Goal: Task Accomplishment & Management: Use online tool/utility

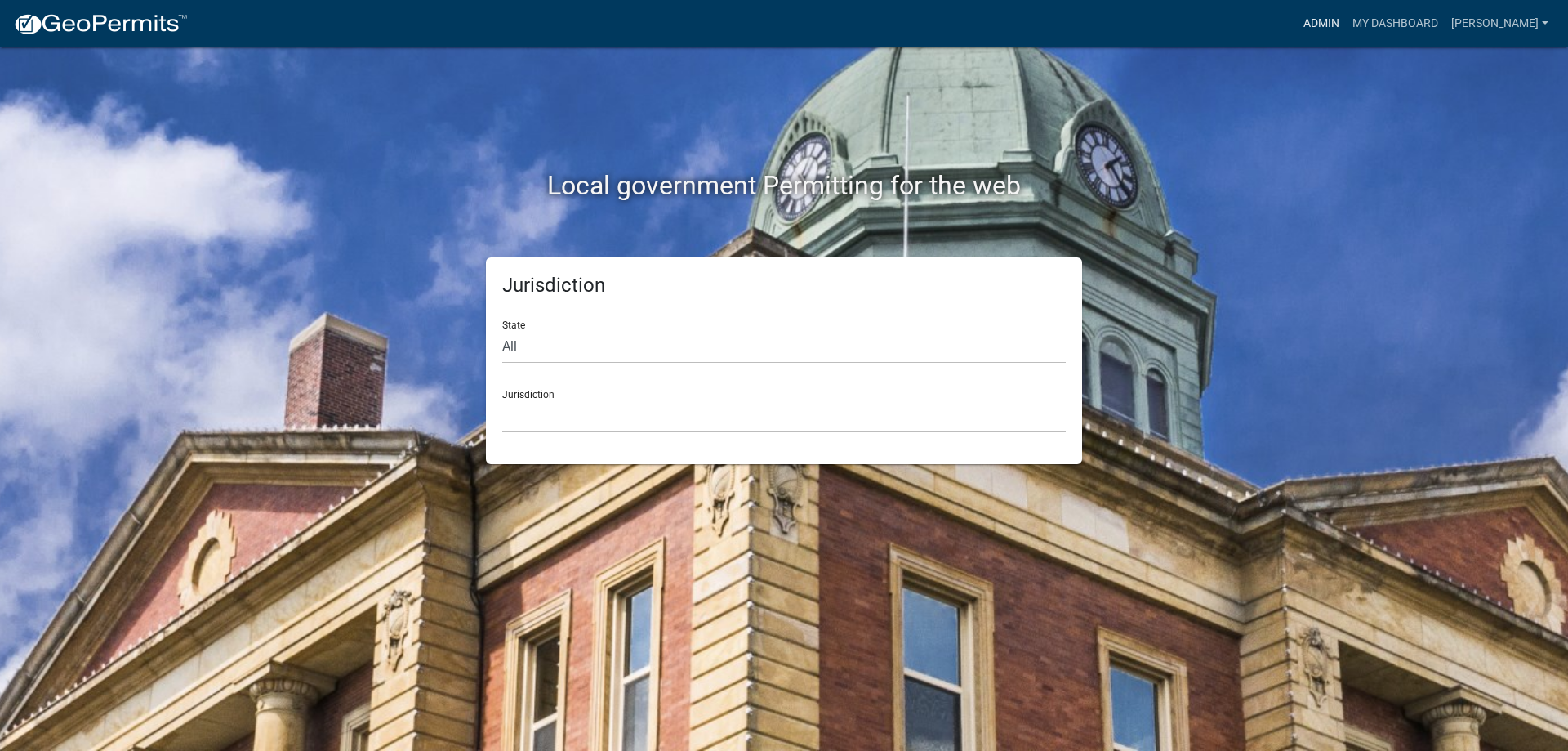
click at [1338, 20] on link "Admin" at bounding box center [1321, 24] width 49 height 31
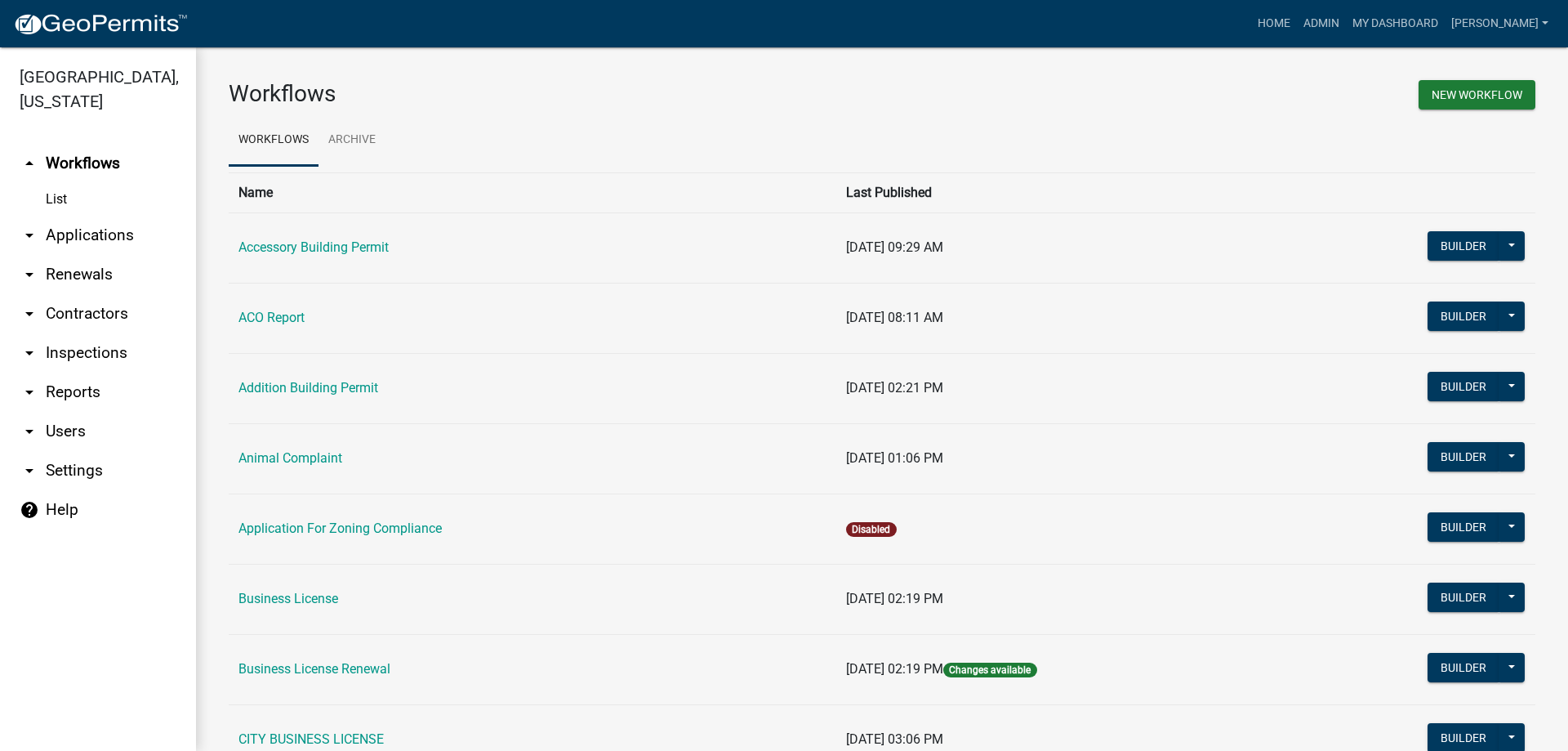
click at [107, 239] on link "arrow_drop_down Applications" at bounding box center [98, 235] width 196 height 40
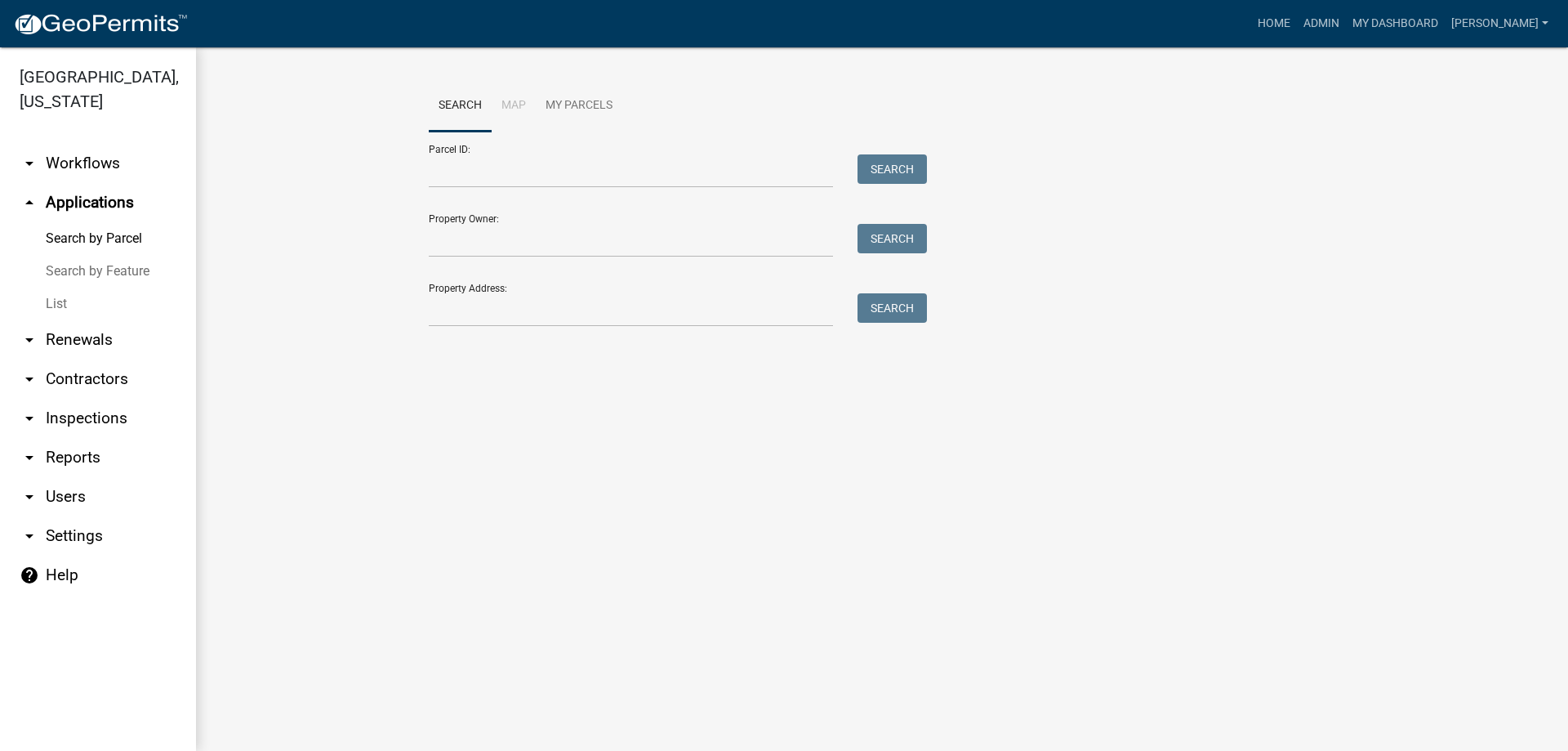
click at [53, 306] on link "List" at bounding box center [98, 304] width 196 height 33
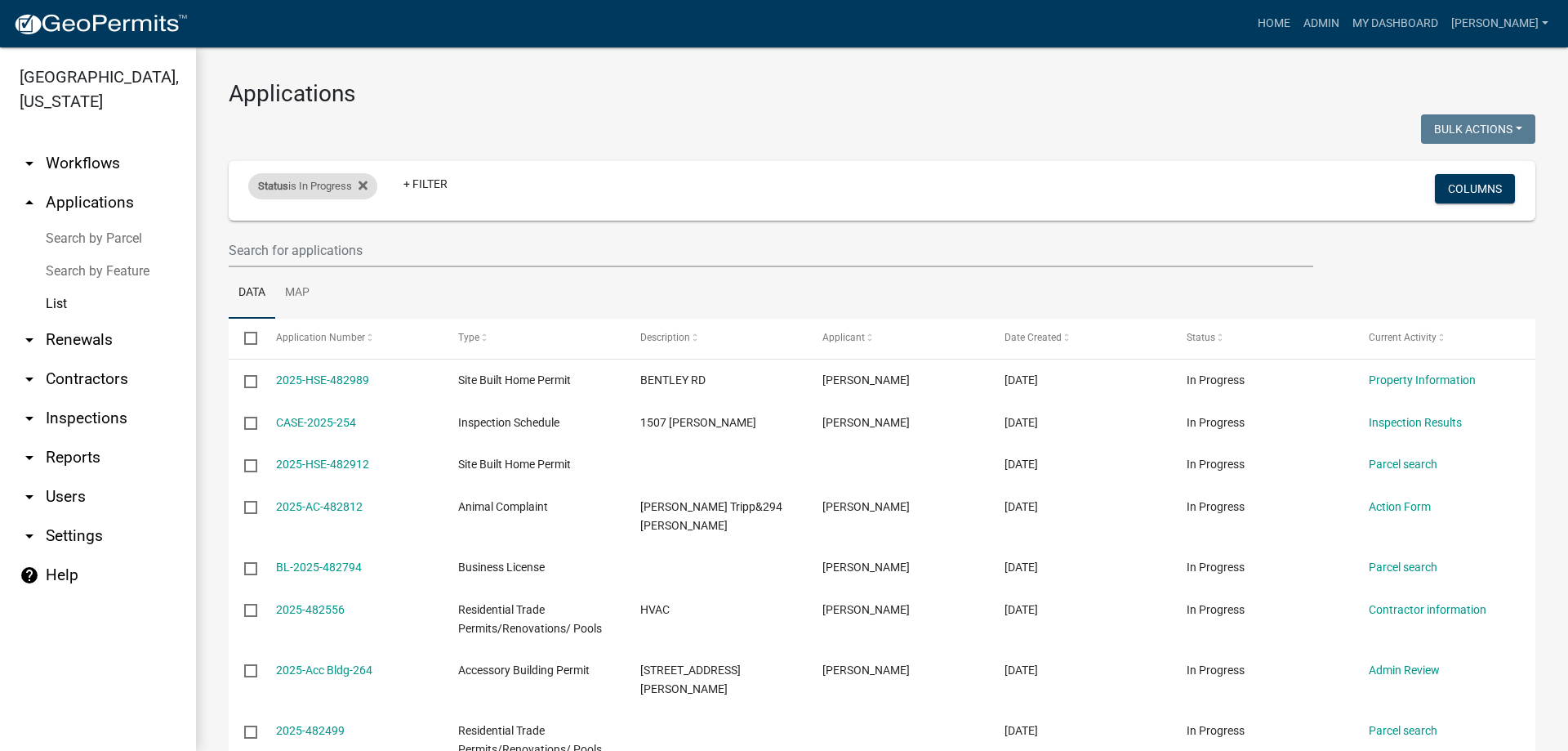
click at [373, 187] on div "Status is In Progress" at bounding box center [313, 187] width 129 height 26
select select "1"
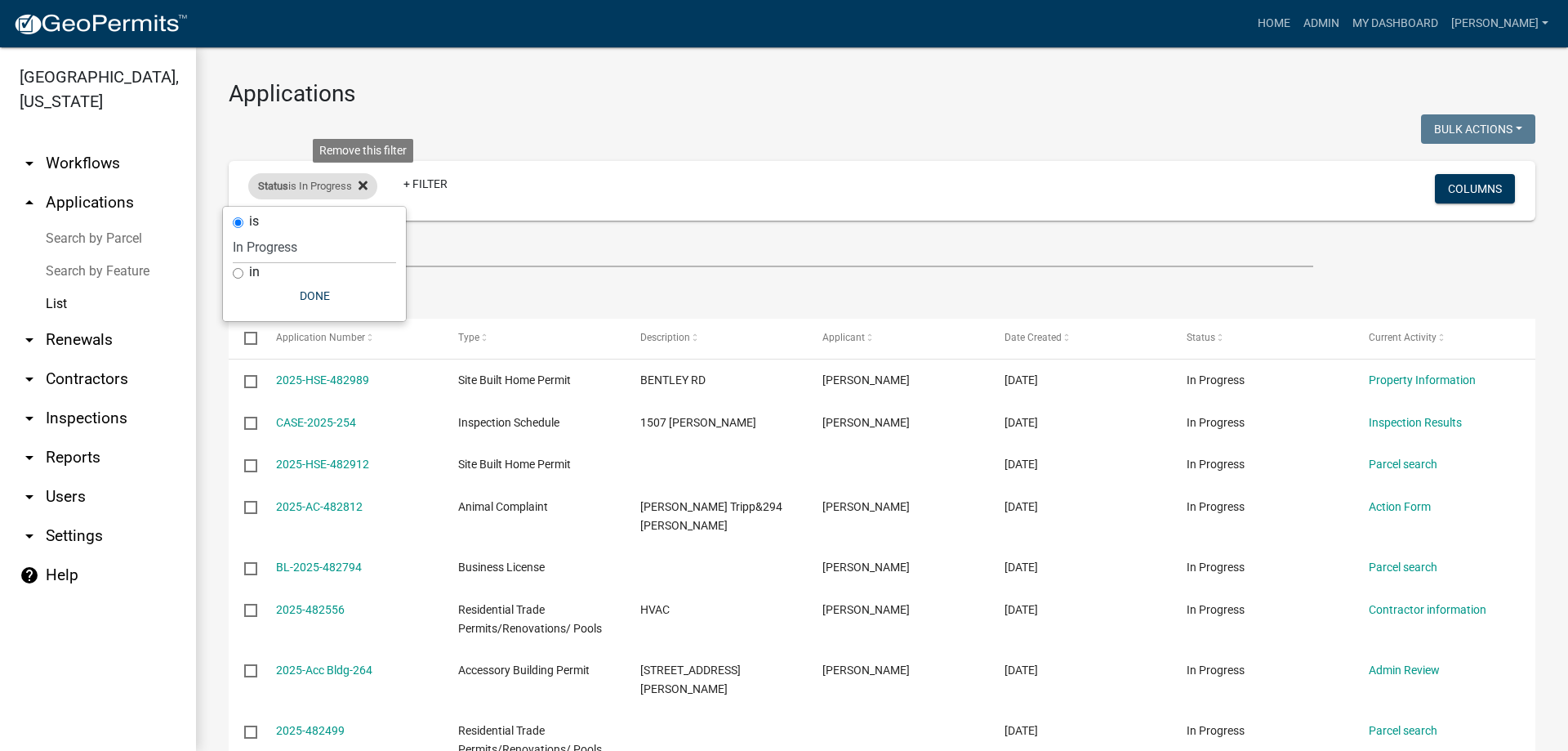
click at [358, 187] on fa-icon at bounding box center [360, 187] width 16 height 26
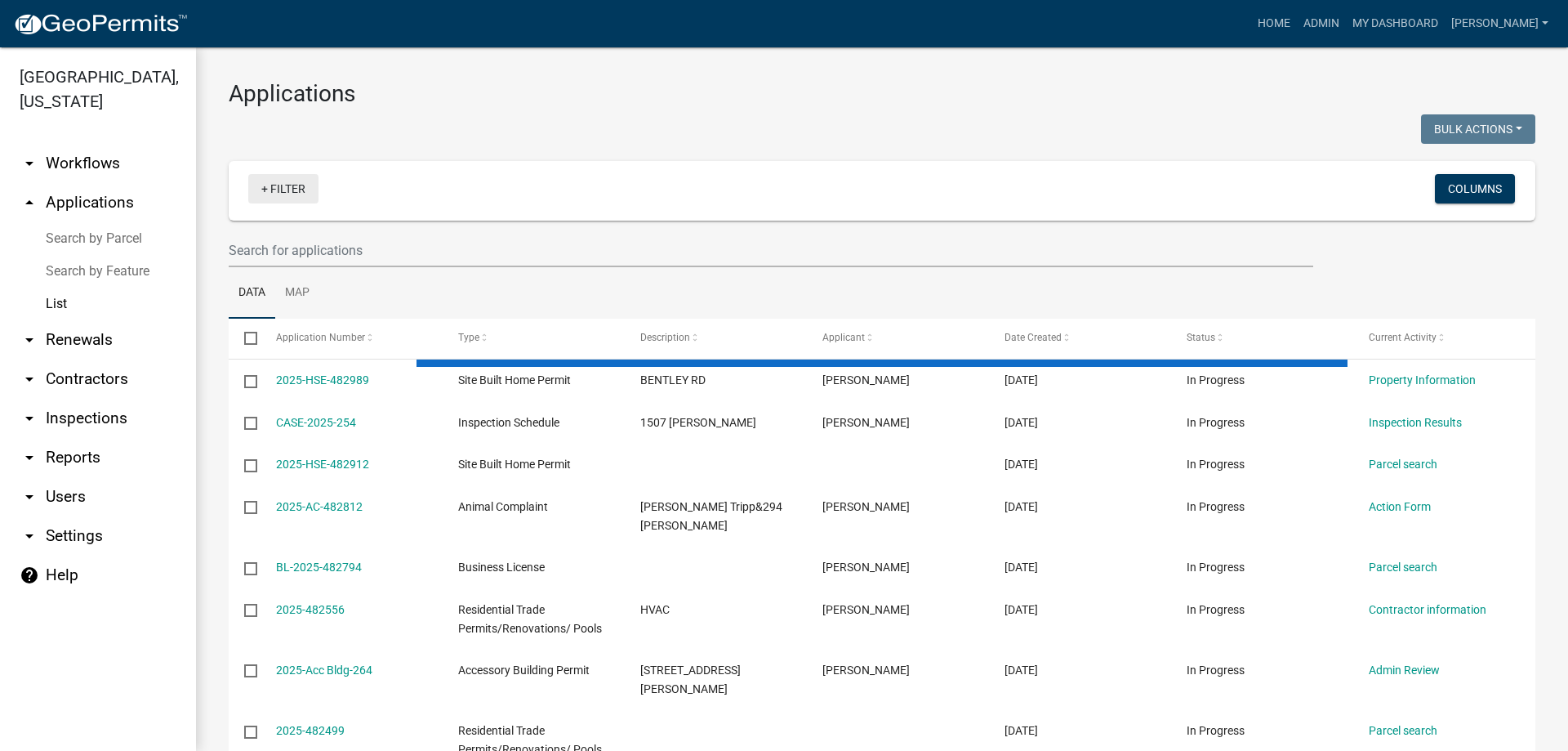
click at [286, 190] on link "+ Filter" at bounding box center [283, 189] width 70 height 30
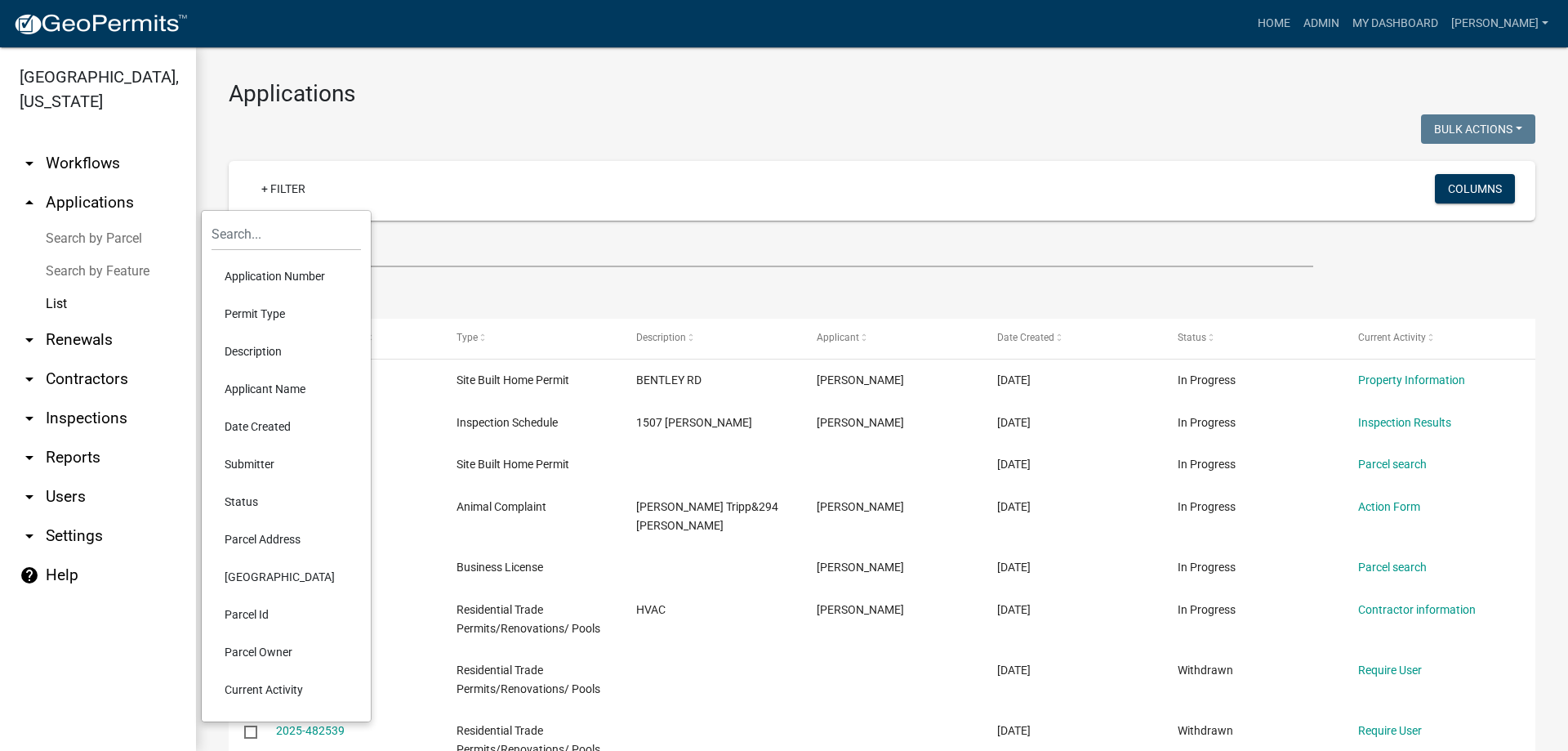
drag, startPoint x: 259, startPoint y: 307, endPoint x: 259, endPoint y: 317, distance: 10.0
click at [259, 317] on li "Permit Type" at bounding box center [286, 314] width 149 height 38
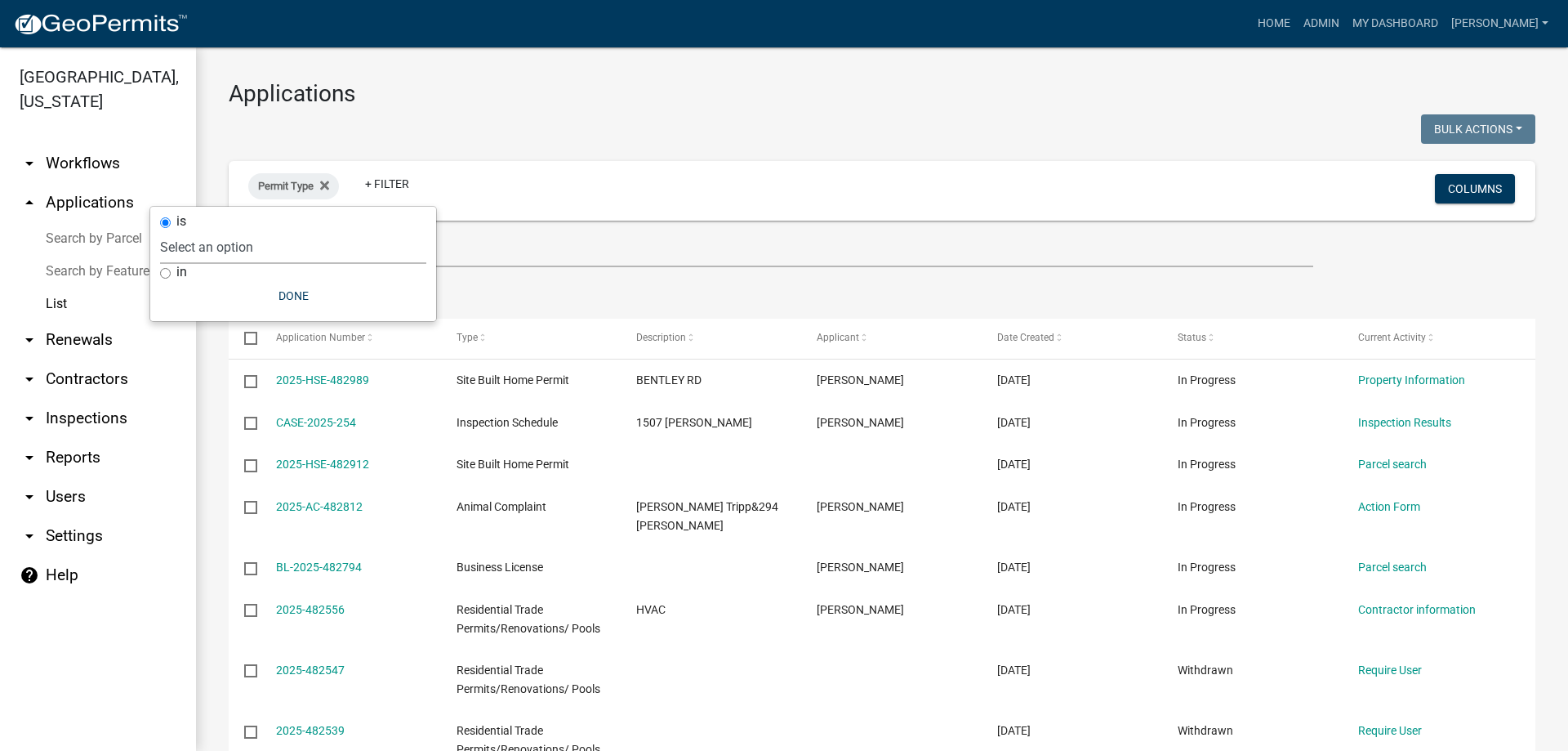
click at [245, 246] on select "Select an option Accessory Building Permit ACO Report Addition Building Permit …" at bounding box center [293, 247] width 267 height 34
select select "4fc8be20-fe5c-4585-a9f4-1f8aa464210d"
click at [195, 230] on select "Select an option Accessory Building Permit ACO Report Addition Building Permit …" at bounding box center [293, 247] width 267 height 34
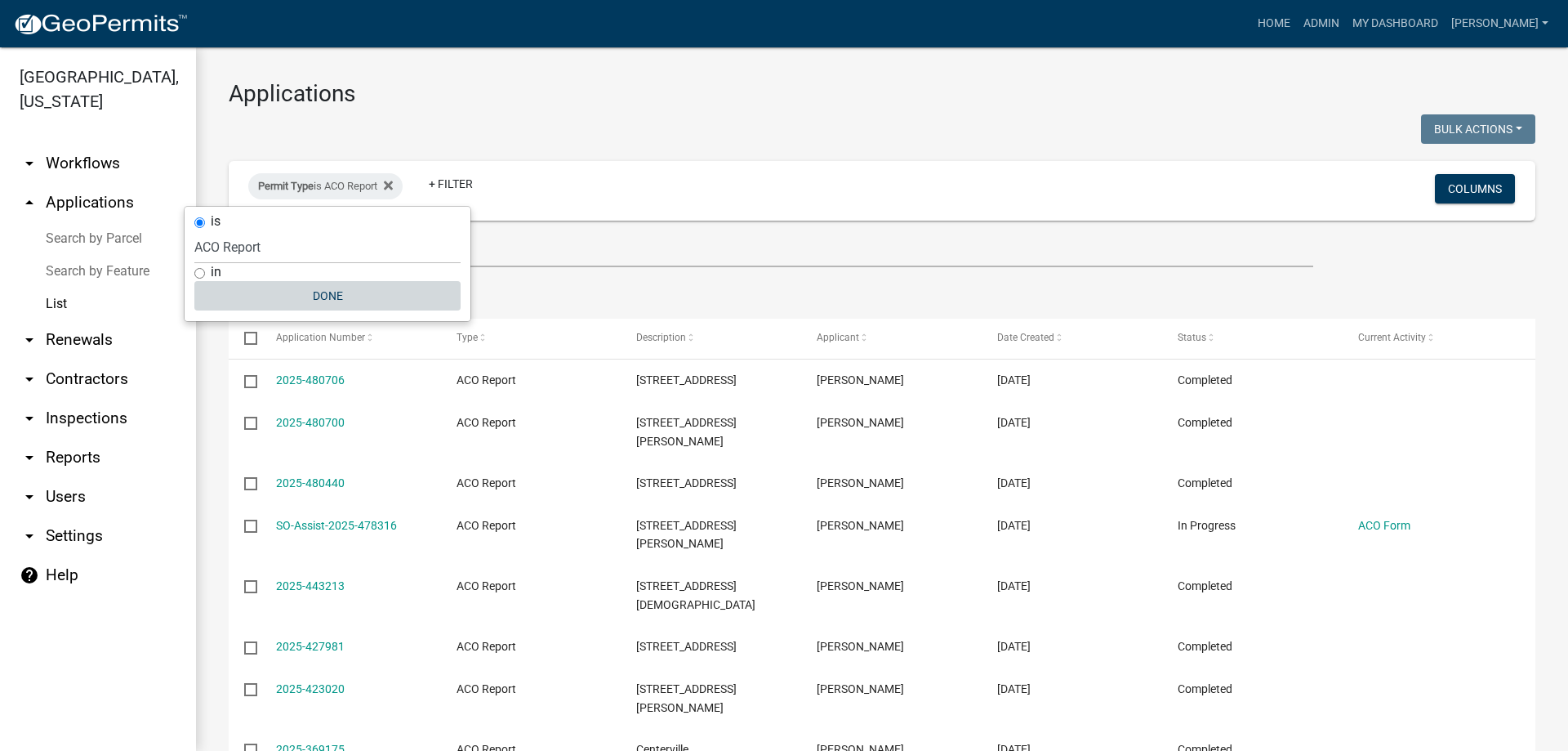
click at [335, 298] on button "Done" at bounding box center [328, 295] width 267 height 30
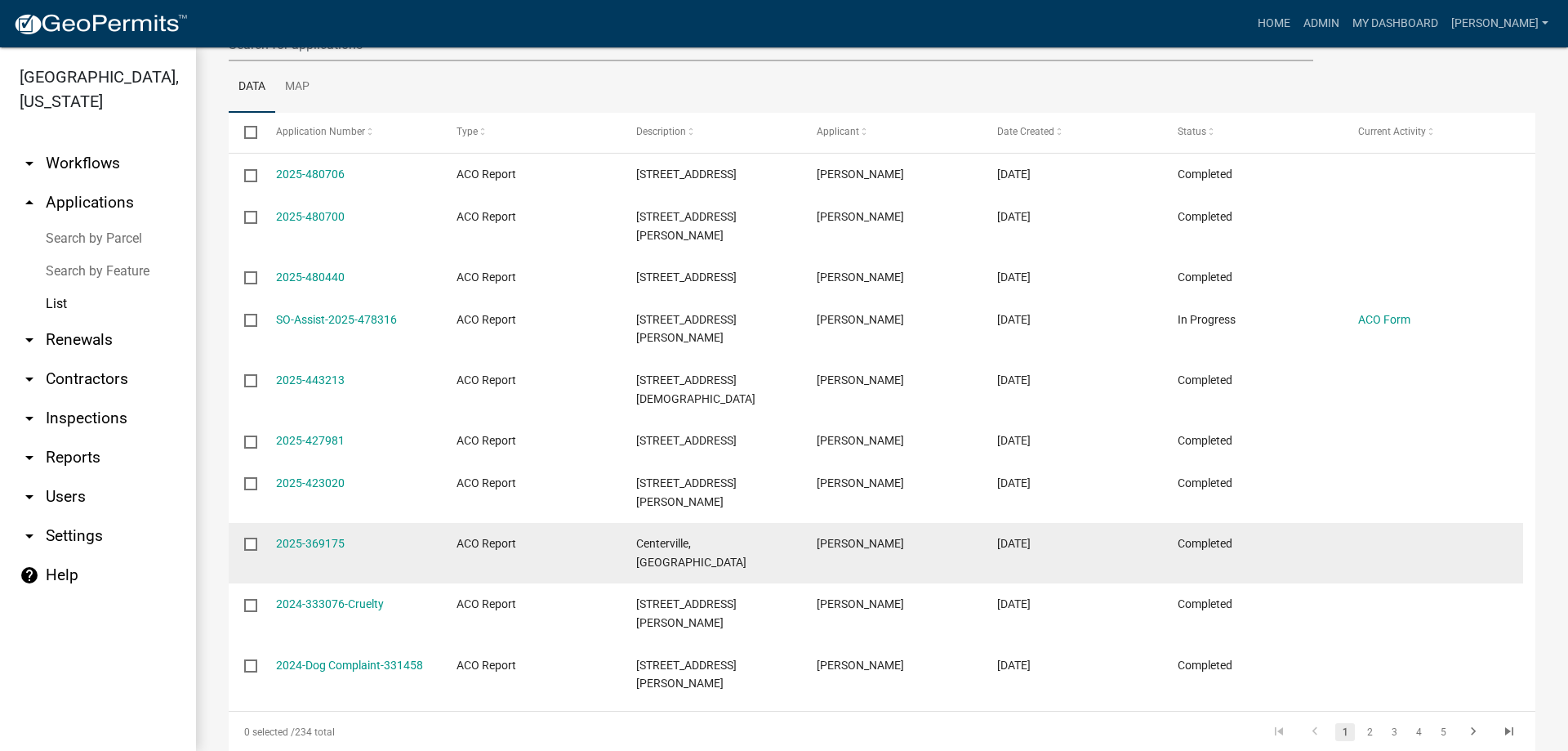
scroll to position [215, 0]
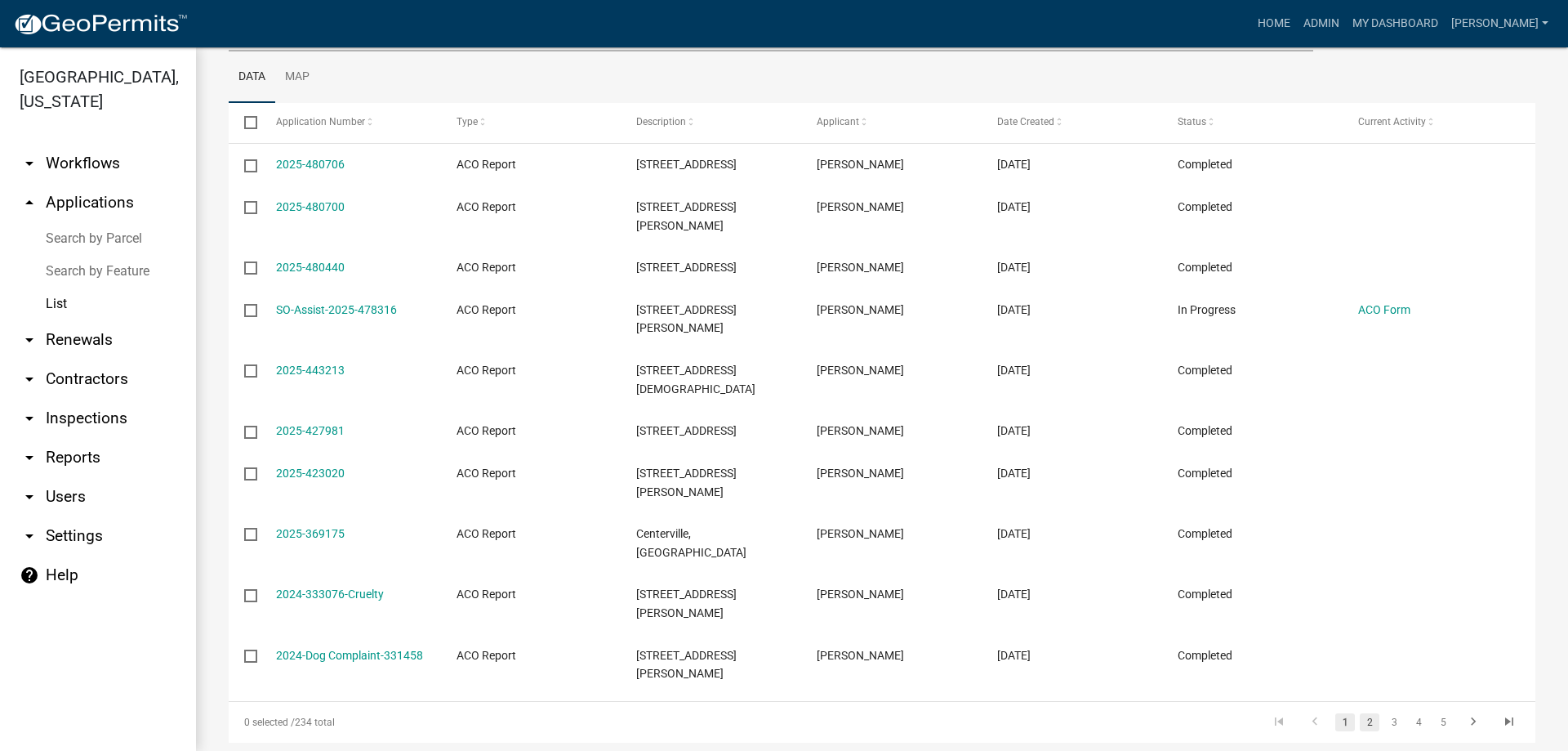
click at [1360, 713] on link "2" at bounding box center [1370, 722] width 20 height 18
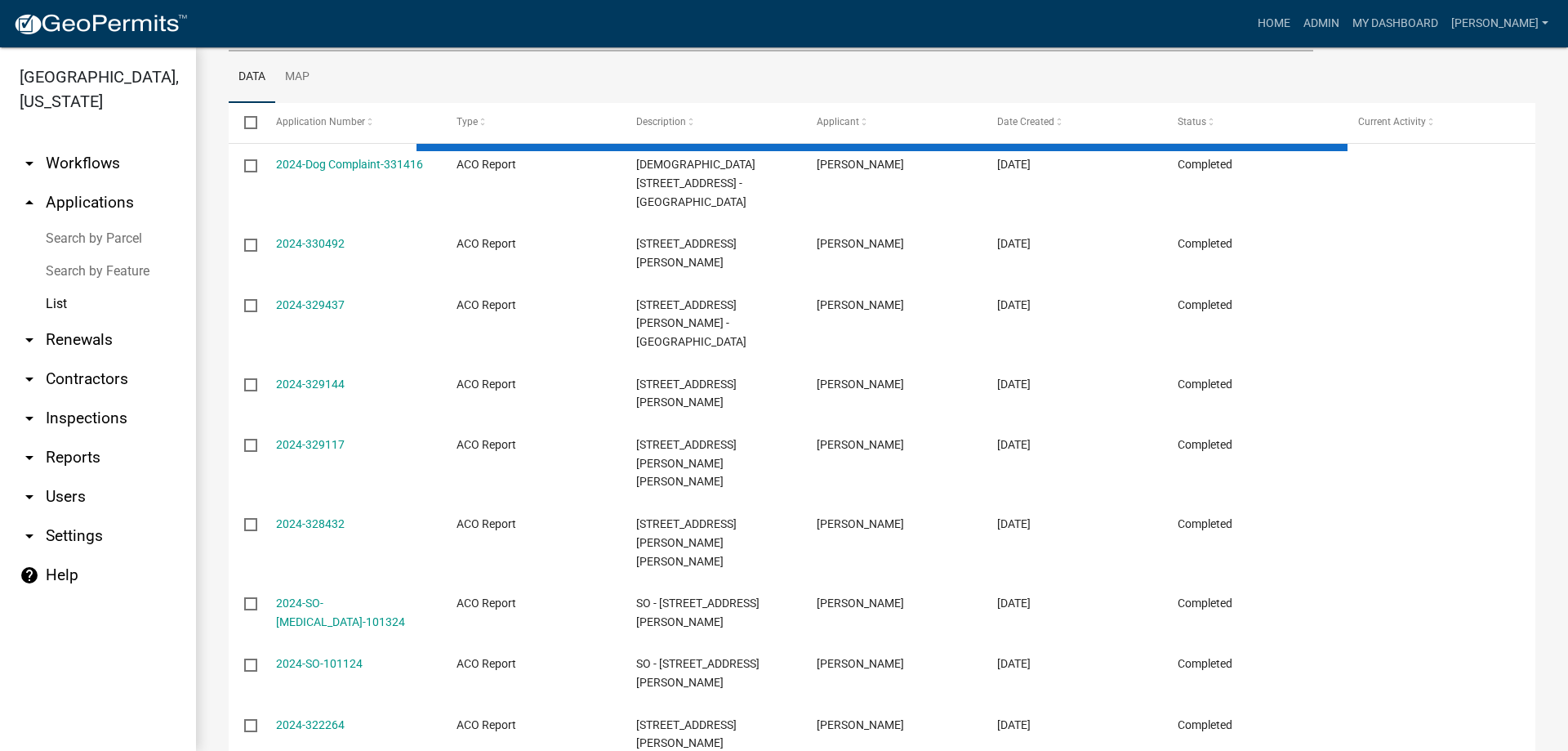
scroll to position [198, 0]
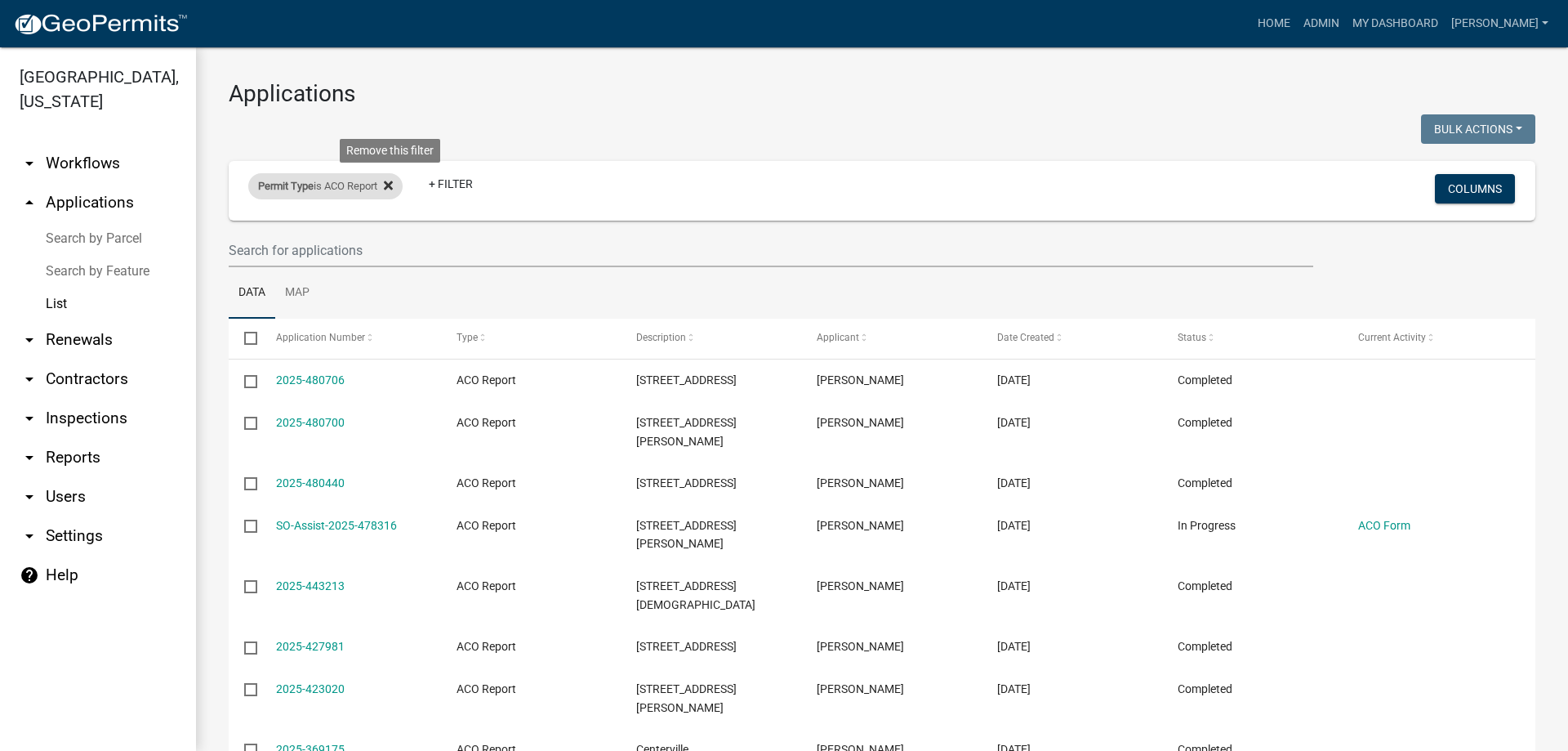
click at [393, 187] on icon at bounding box center [388, 185] width 9 height 9
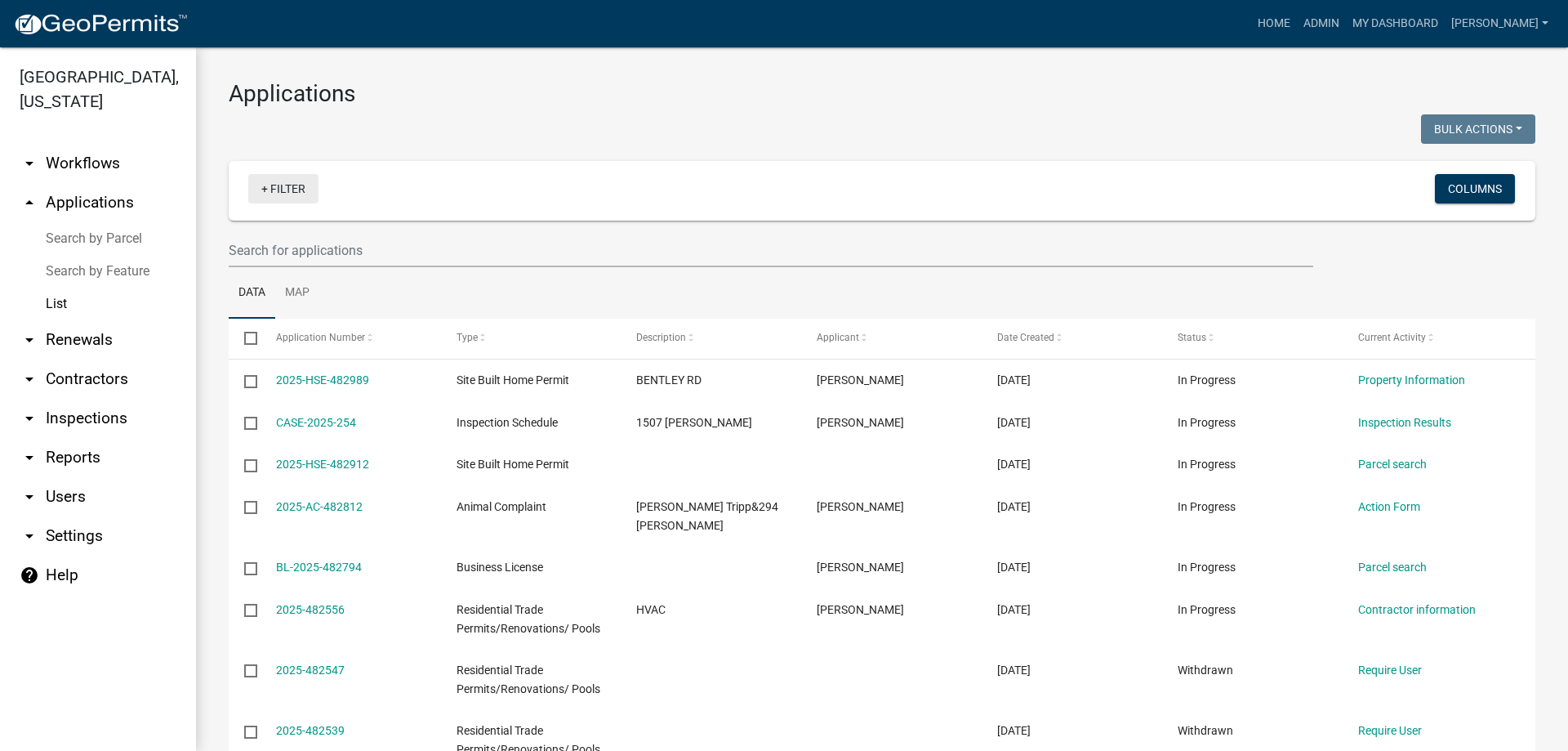
click at [289, 194] on link "+ Filter" at bounding box center [283, 189] width 70 height 30
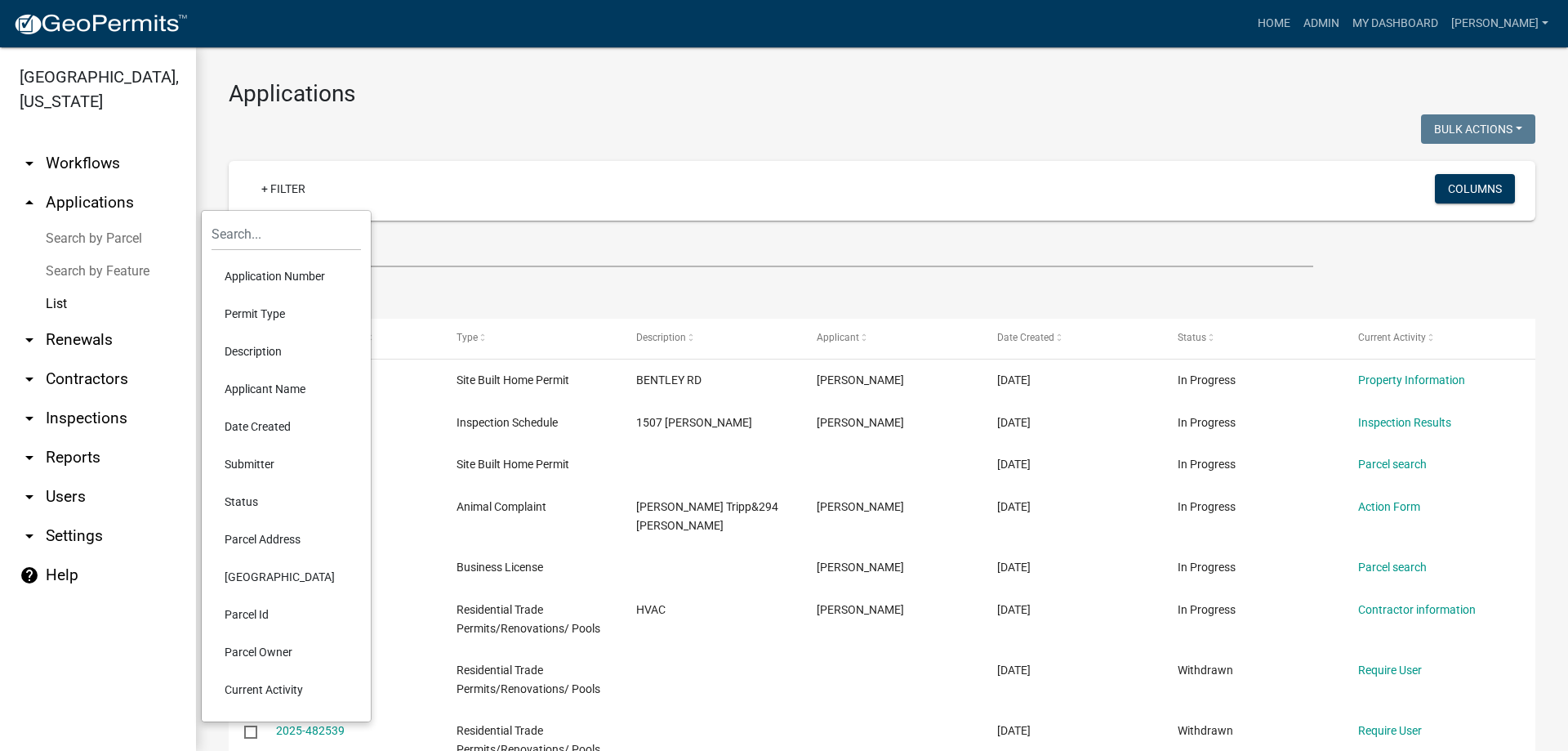
click at [262, 308] on li "Permit Type" at bounding box center [286, 314] width 149 height 38
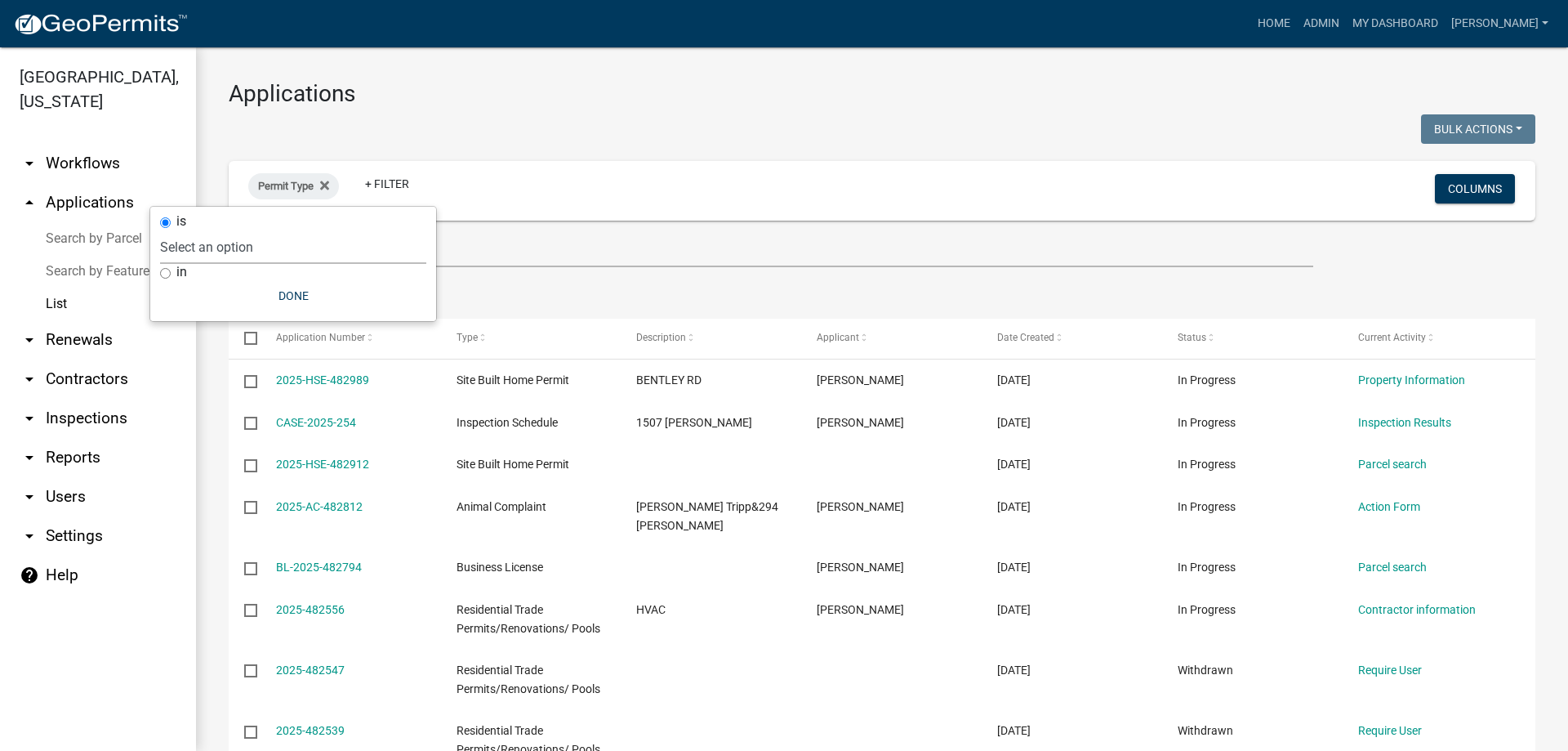
click at [225, 247] on select "Select an option Accessory Building Permit ACO Report Addition Building Permit …" at bounding box center [293, 247] width 267 height 34
select select "d8c2ffa0-2d4f-4e37-952a-290ad7b3f5ed"
click at [209, 230] on select "Select an option Accessory Building Permit ACO Report Addition Building Permit …" at bounding box center [293, 247] width 267 height 34
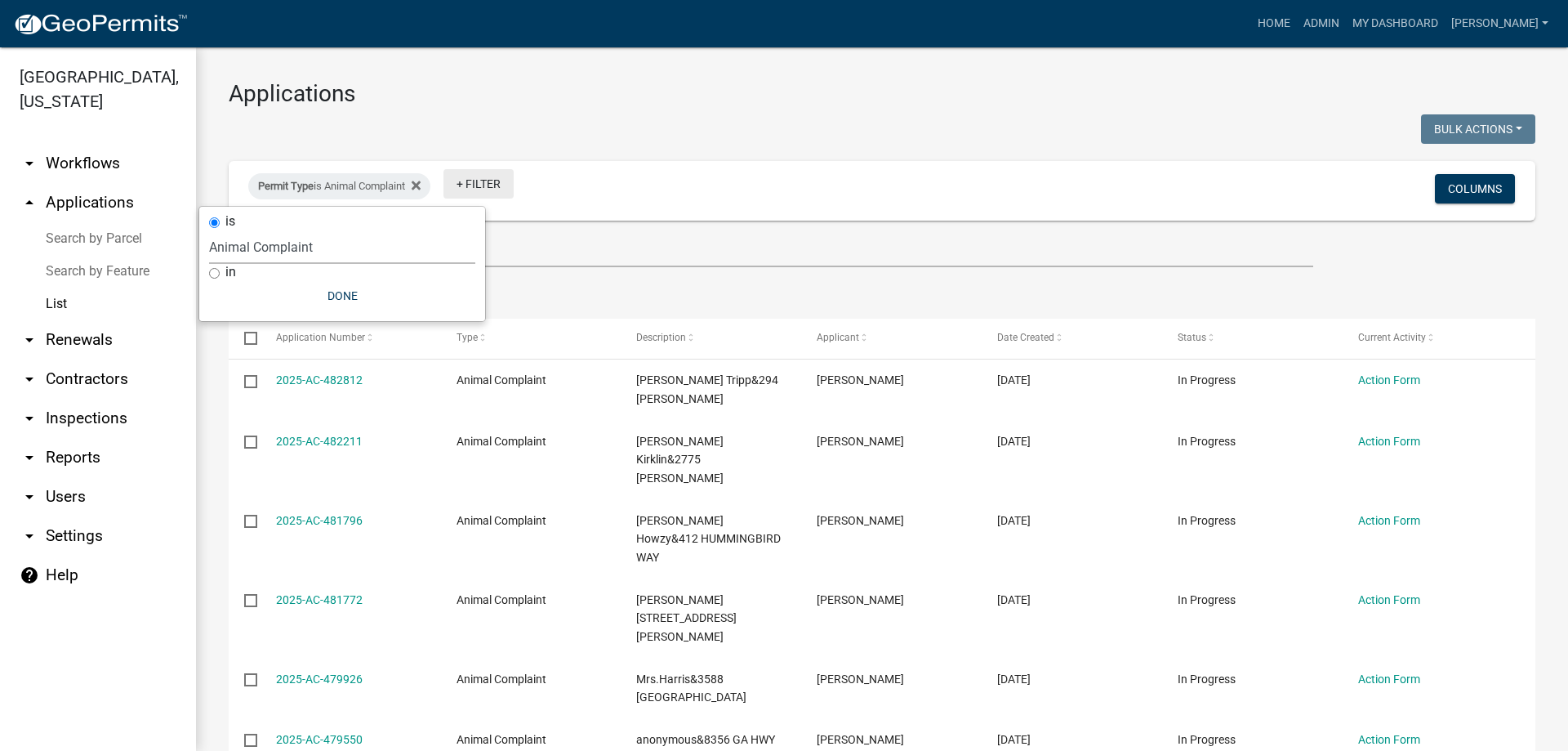
click at [493, 187] on link "+ Filter" at bounding box center [478, 184] width 70 height 30
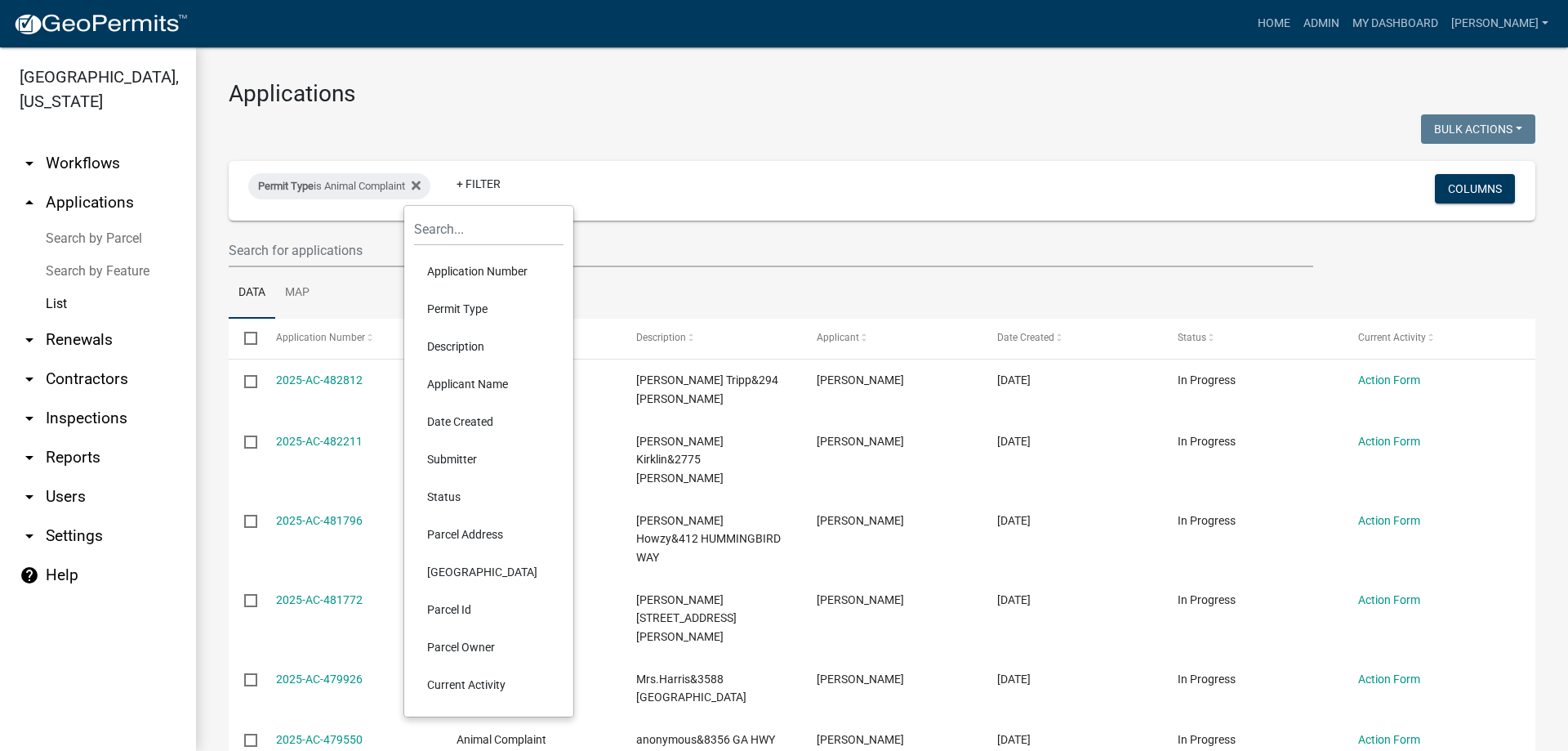
click at [470, 527] on li "Parcel Address" at bounding box center [489, 535] width 149 height 38
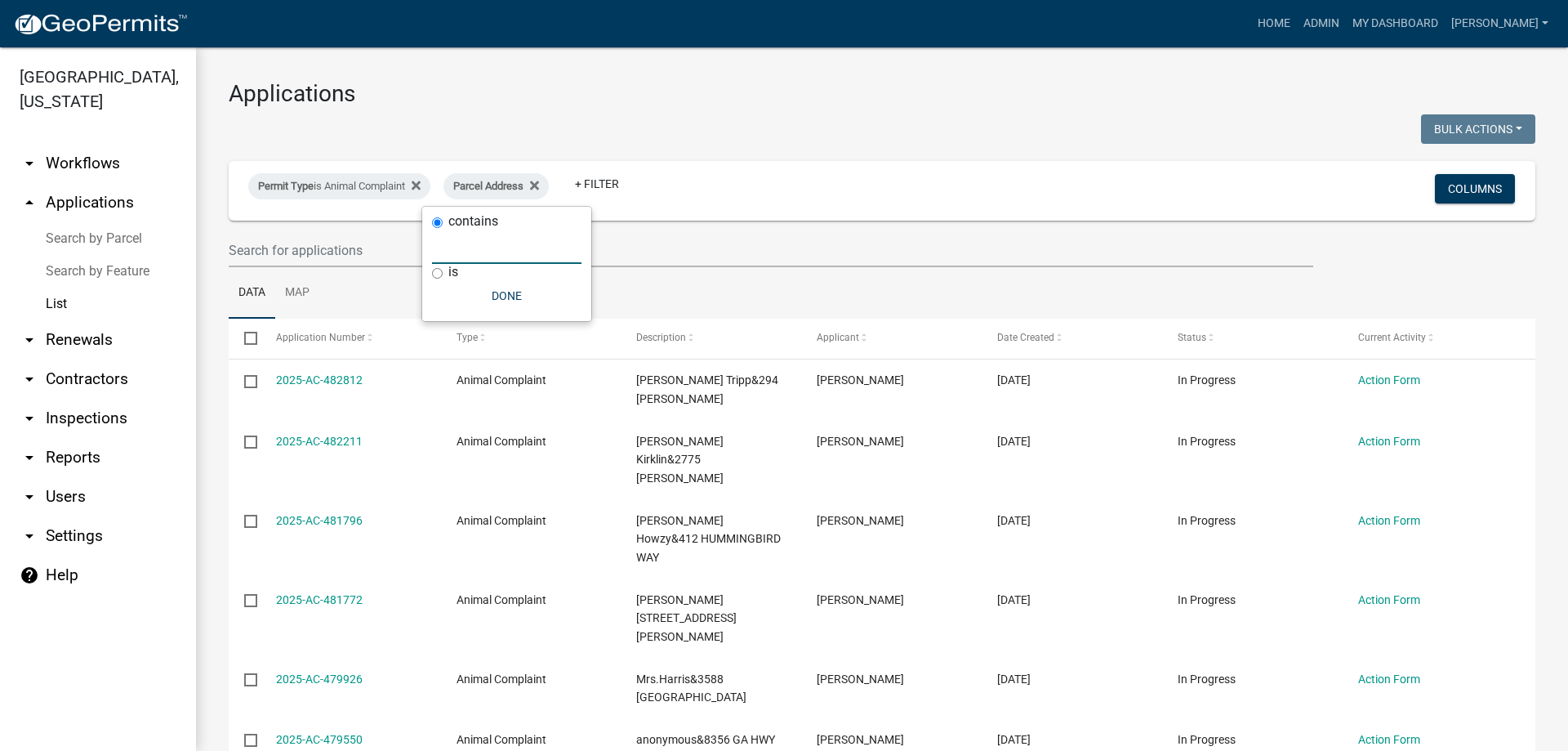
click at [477, 255] on input "text" at bounding box center [507, 247] width 149 height 34
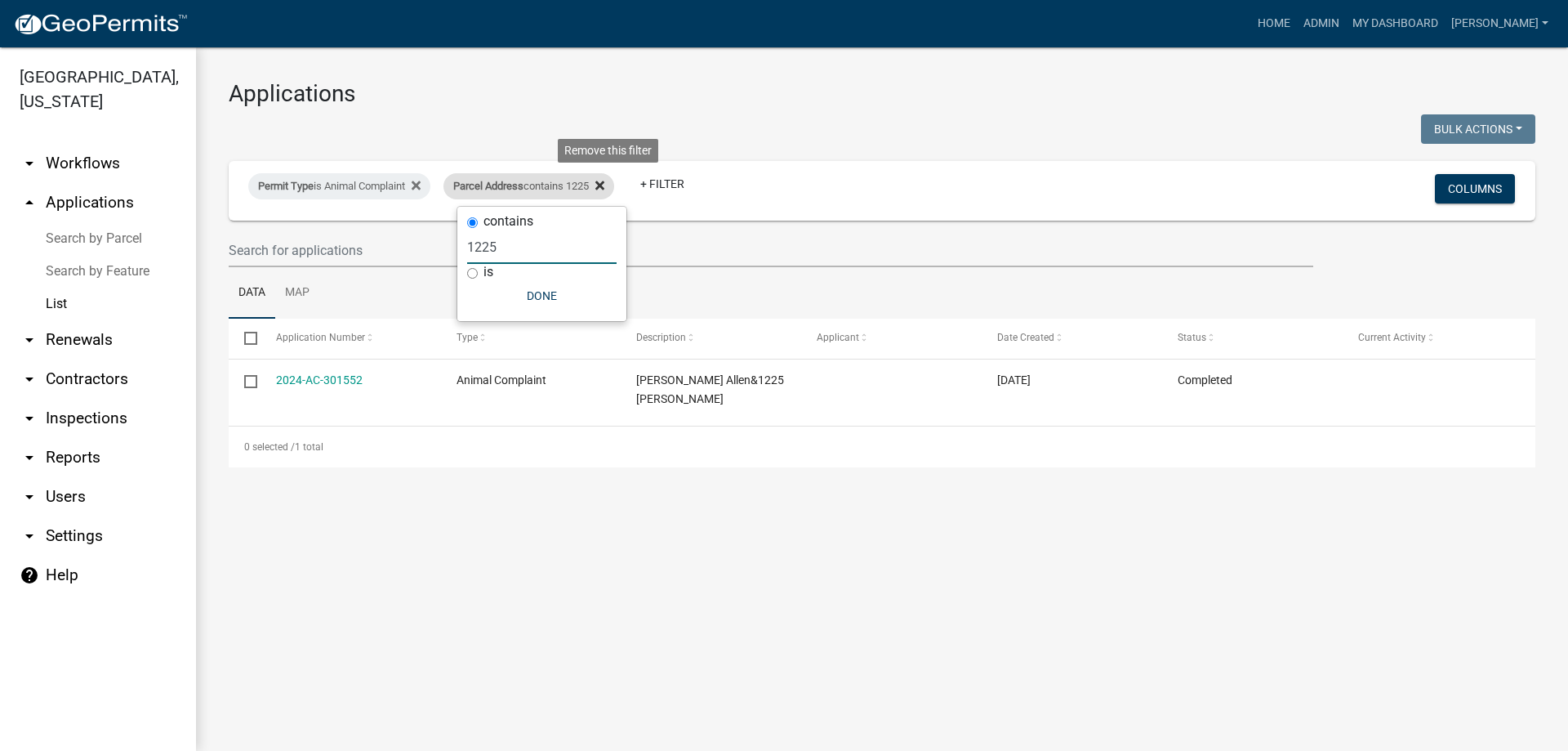
type input "1225"
click at [604, 182] on icon at bounding box center [600, 185] width 9 height 9
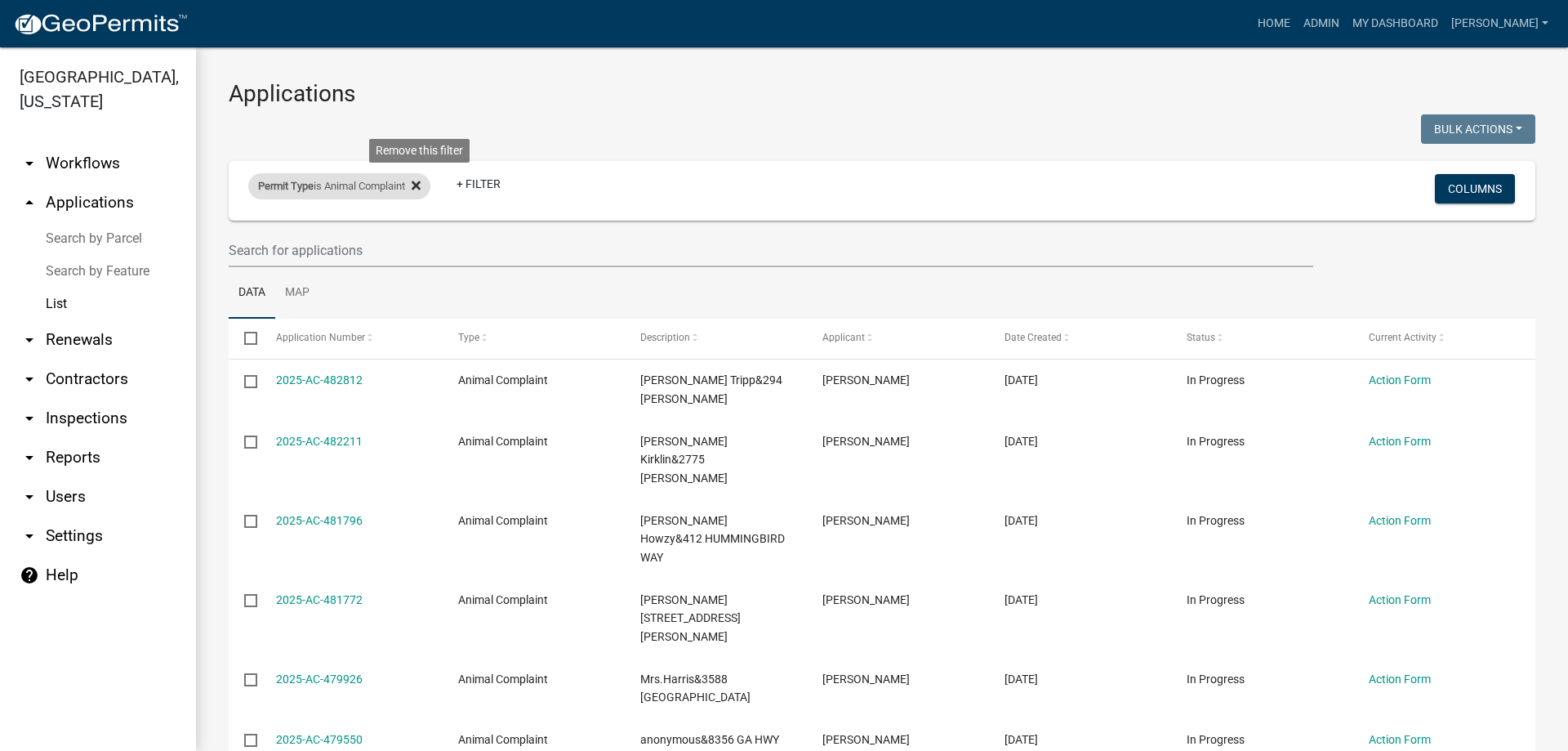
click at [416, 184] on fa-icon at bounding box center [413, 187] width 16 height 26
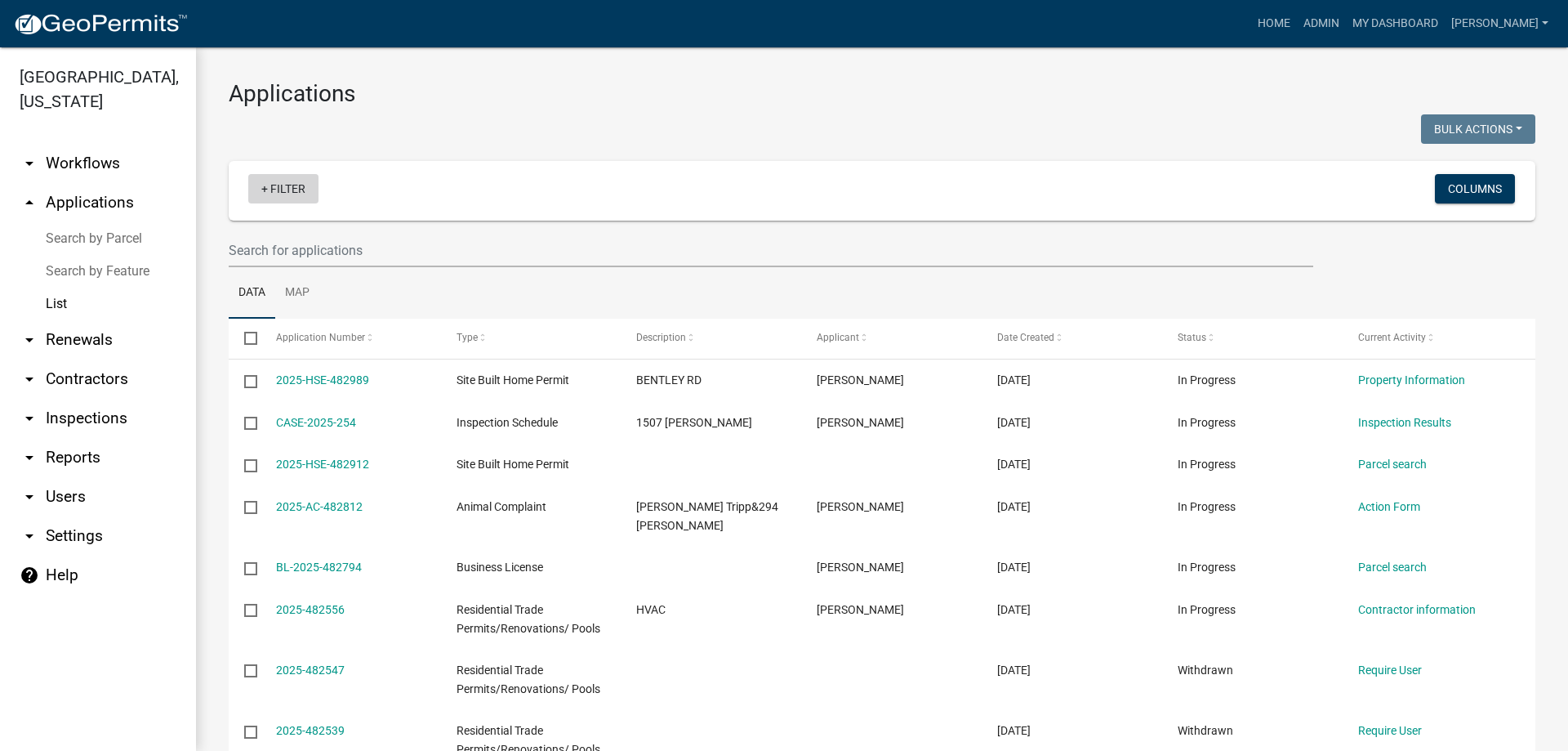
click at [281, 191] on link "+ Filter" at bounding box center [283, 189] width 70 height 30
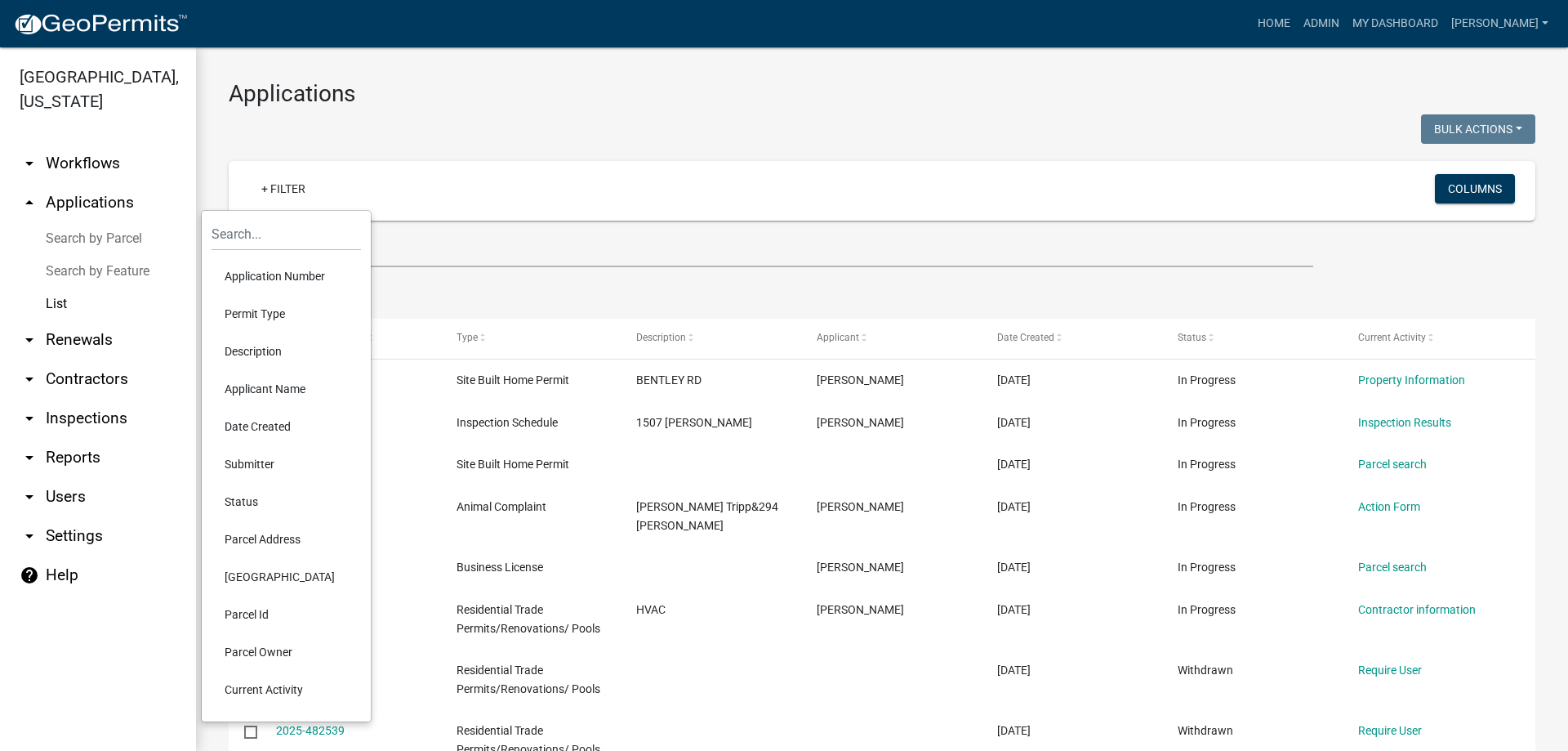
click at [243, 504] on li "Status" at bounding box center [286, 502] width 149 height 38
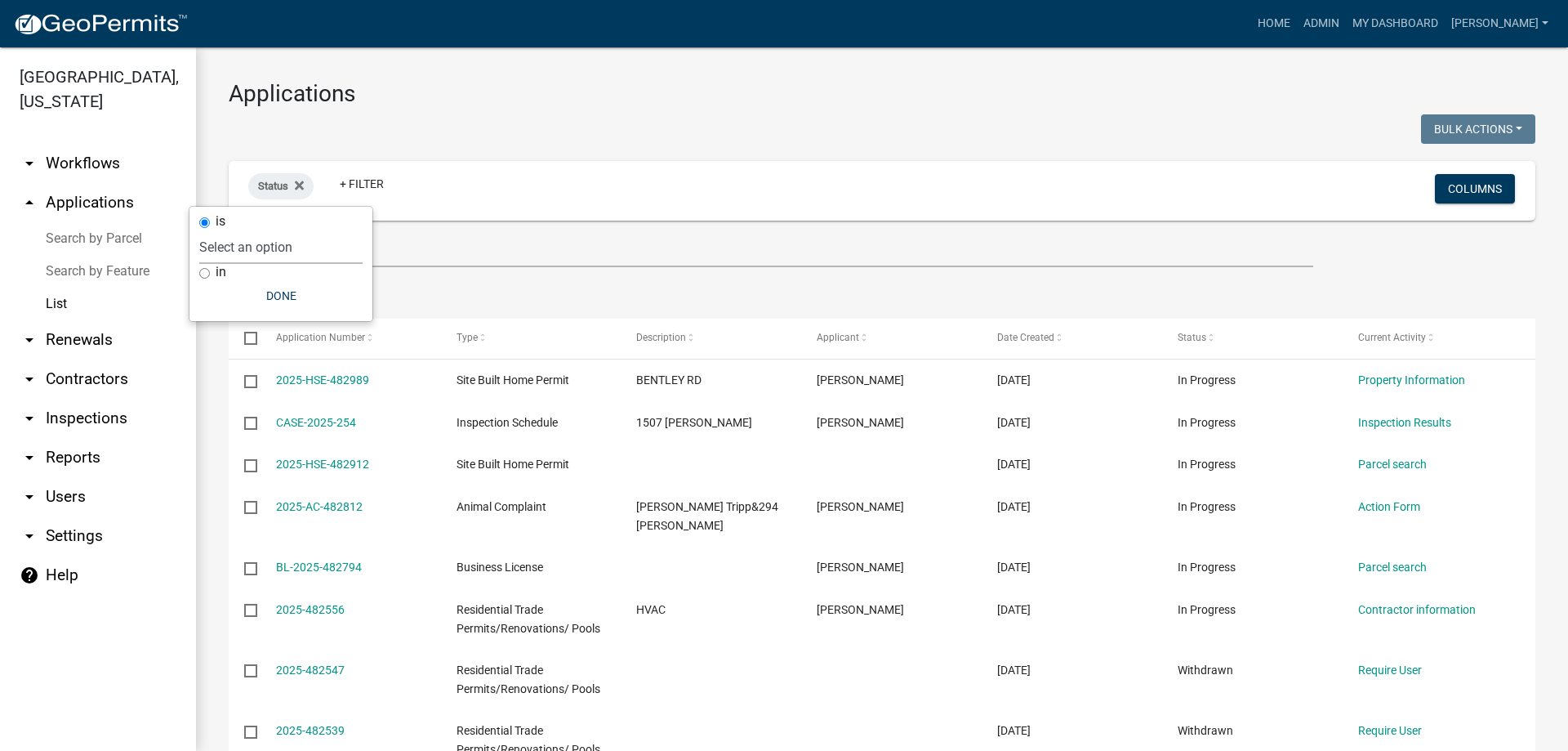
click at [264, 239] on select "Select an option Not Started In Progress Completed Expired Locked Withdrawn Voi…" at bounding box center [281, 247] width 163 height 34
select select "1"
click at [233, 230] on select "Select an option Not Started In Progress Completed Expired Locked Withdrawn Voi…" at bounding box center [281, 247] width 163 height 34
